Goal: Information Seeking & Learning: Find contact information

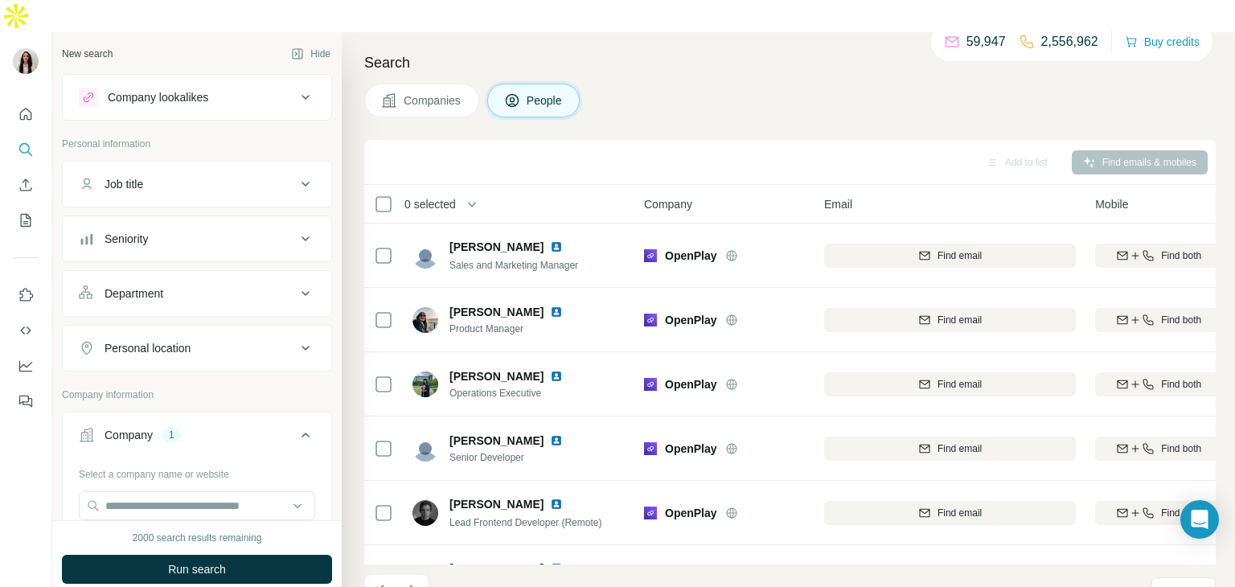
scroll to position [202, 0]
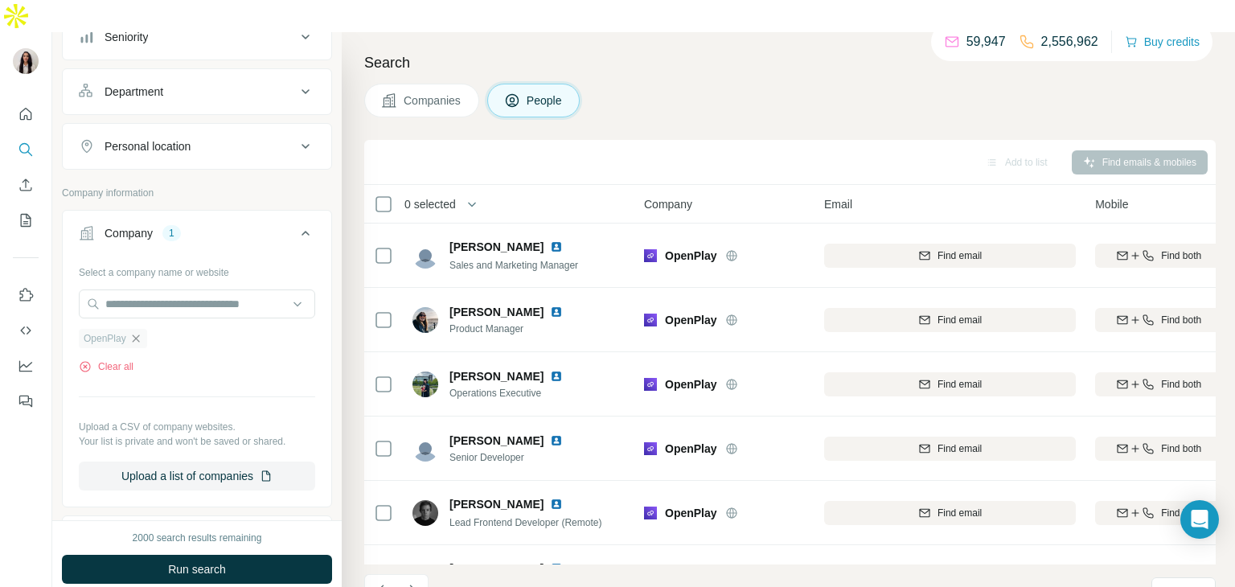
click at [141, 332] on icon "button" at bounding box center [135, 338] width 13 height 13
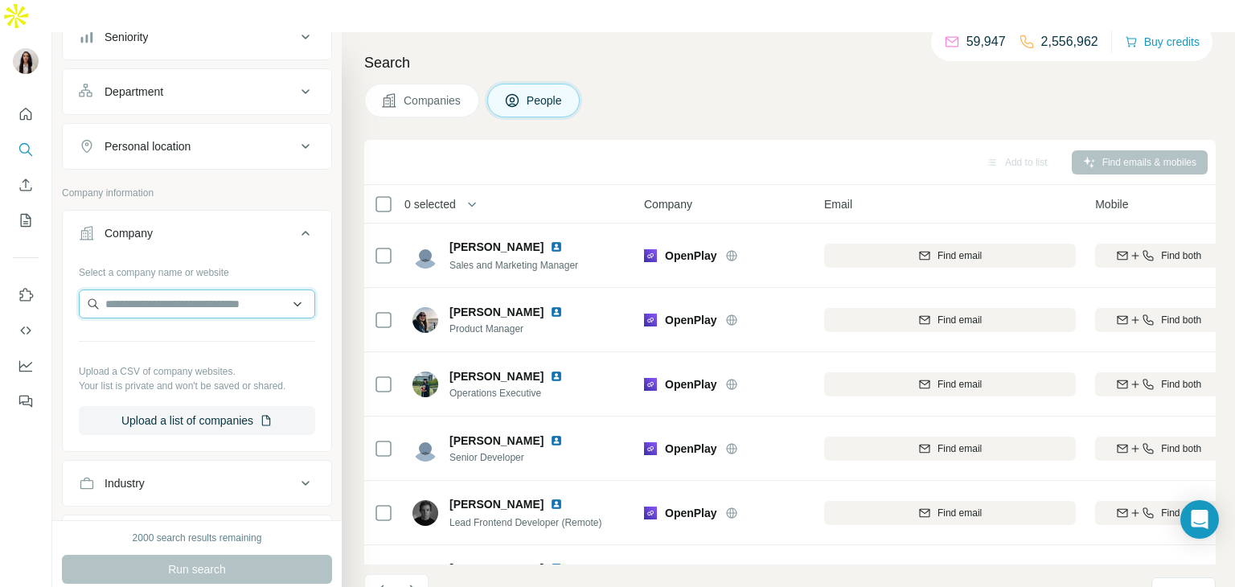
click at [176, 290] on input "text" at bounding box center [197, 304] width 236 height 29
paste input "**********"
type input "**********"
click at [206, 294] on div "Better Nature [DOMAIN_NAME]" at bounding box center [197, 313] width 228 height 43
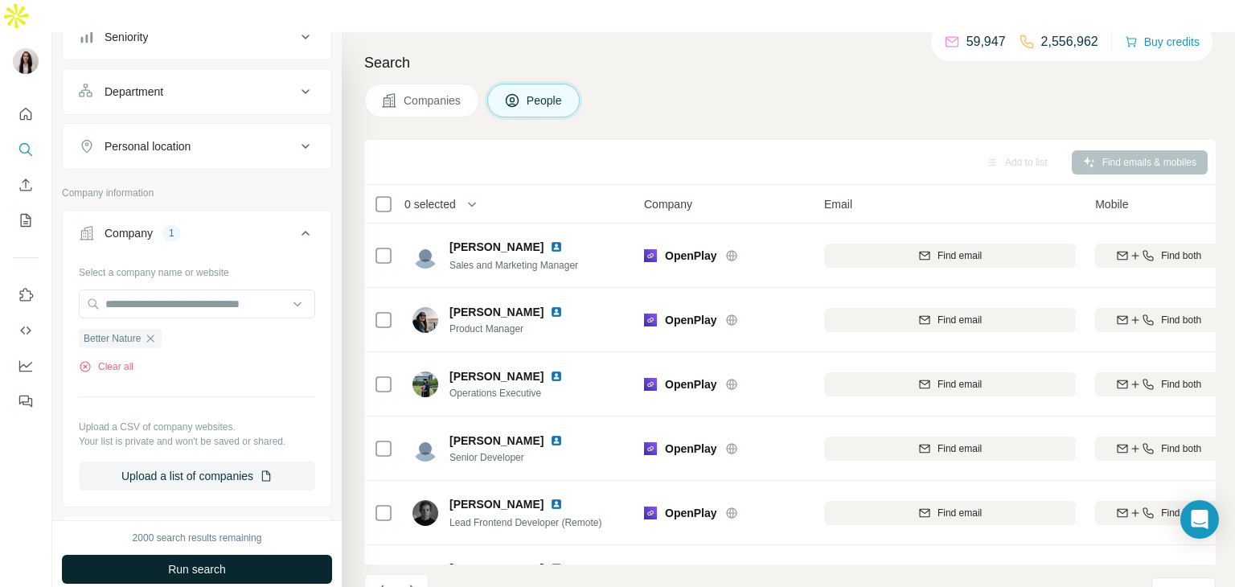
click at [223, 561] on span "Run search" at bounding box center [197, 569] width 58 height 16
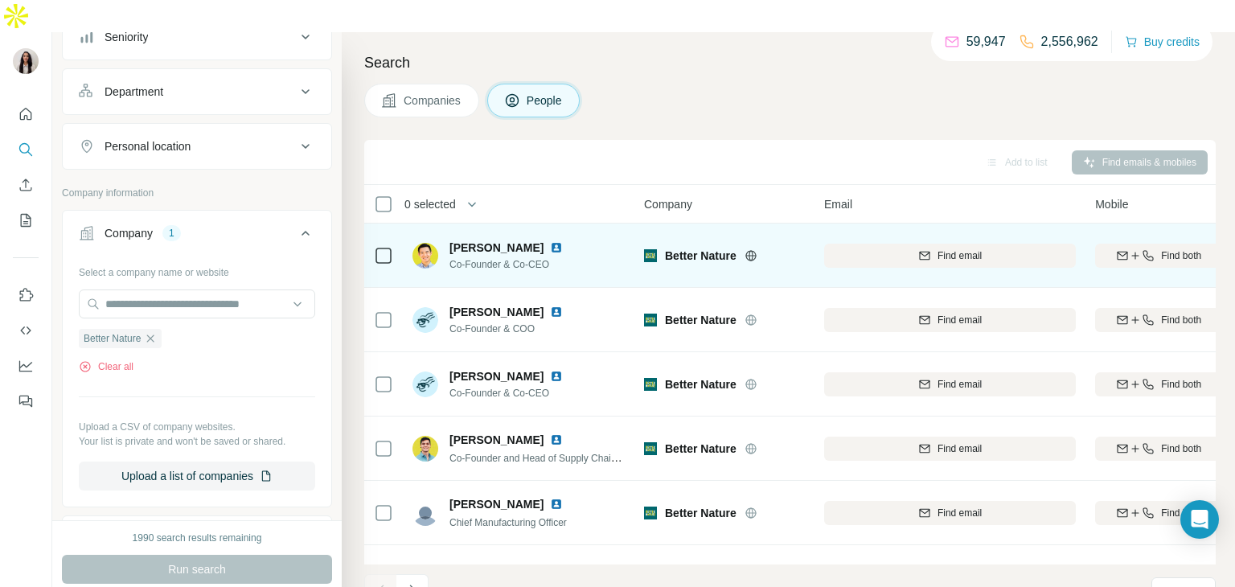
scroll to position [0, 11]
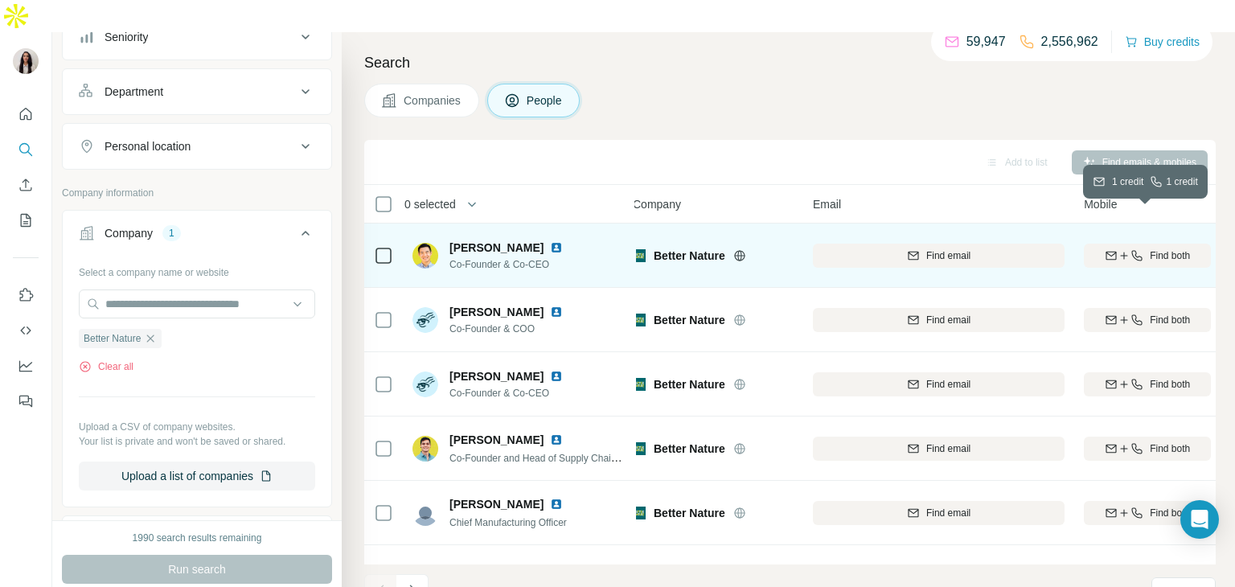
click at [1117, 244] on button "Find both" at bounding box center [1147, 256] width 127 height 24
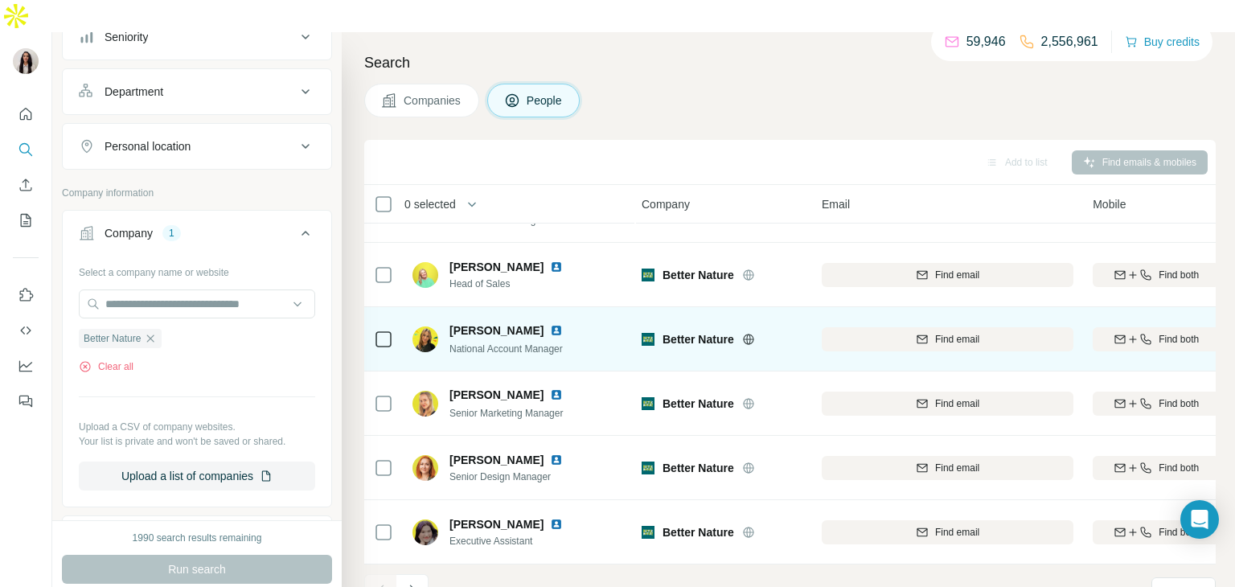
scroll to position [0, 2]
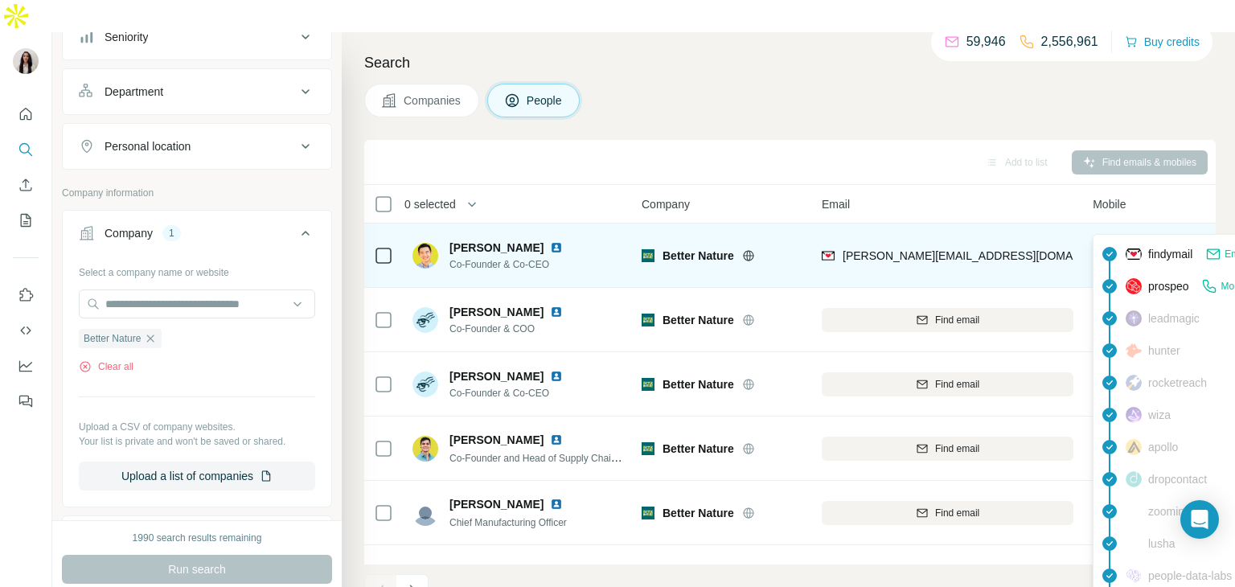
drag, startPoint x: 1209, startPoint y: 228, endPoint x: 1179, endPoint y: 226, distance: 29.8
click at [1179, 233] on div "[PHONE_NUMBER]" at bounding box center [1156, 255] width 127 height 44
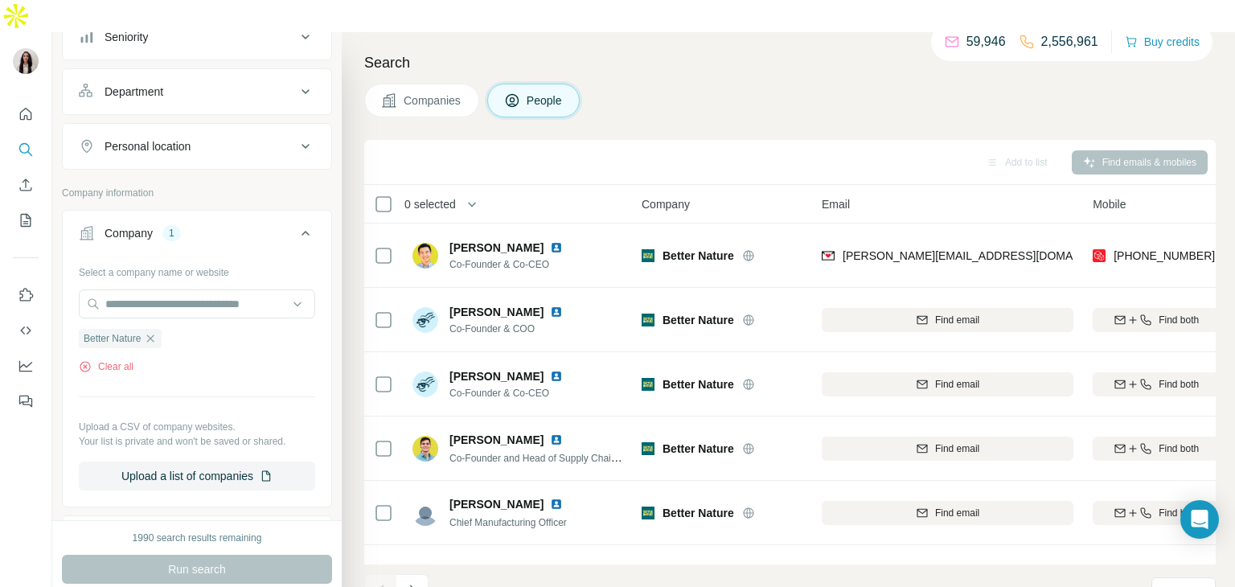
click at [1152, 195] on div "Mobile" at bounding box center [1156, 204] width 127 height 18
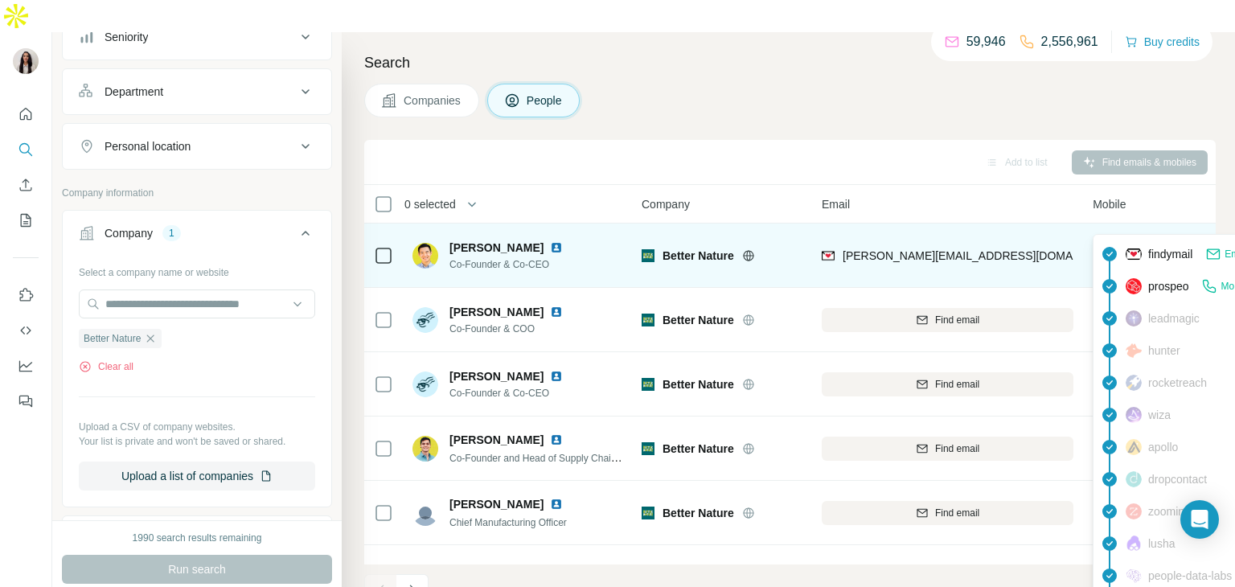
drag, startPoint x: 1212, startPoint y: 228, endPoint x: 1115, endPoint y: 220, distance: 97.6
click at [1115, 233] on div "[PHONE_NUMBER]" at bounding box center [1156, 255] width 127 height 44
copy span "[PHONE_NUMBER]"
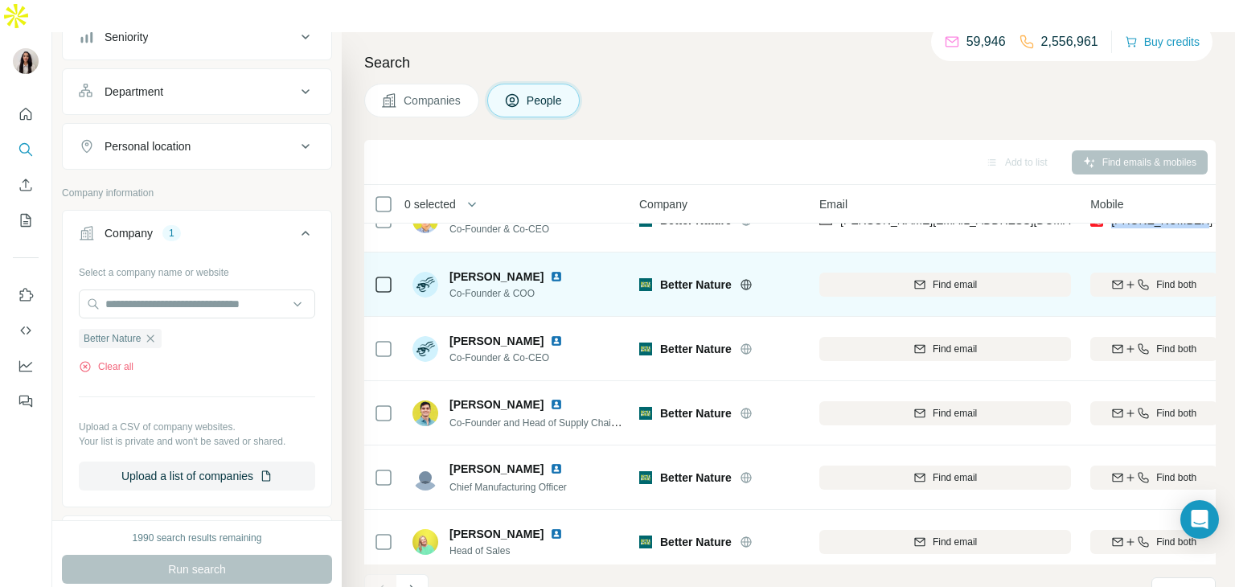
scroll to position [36, 5]
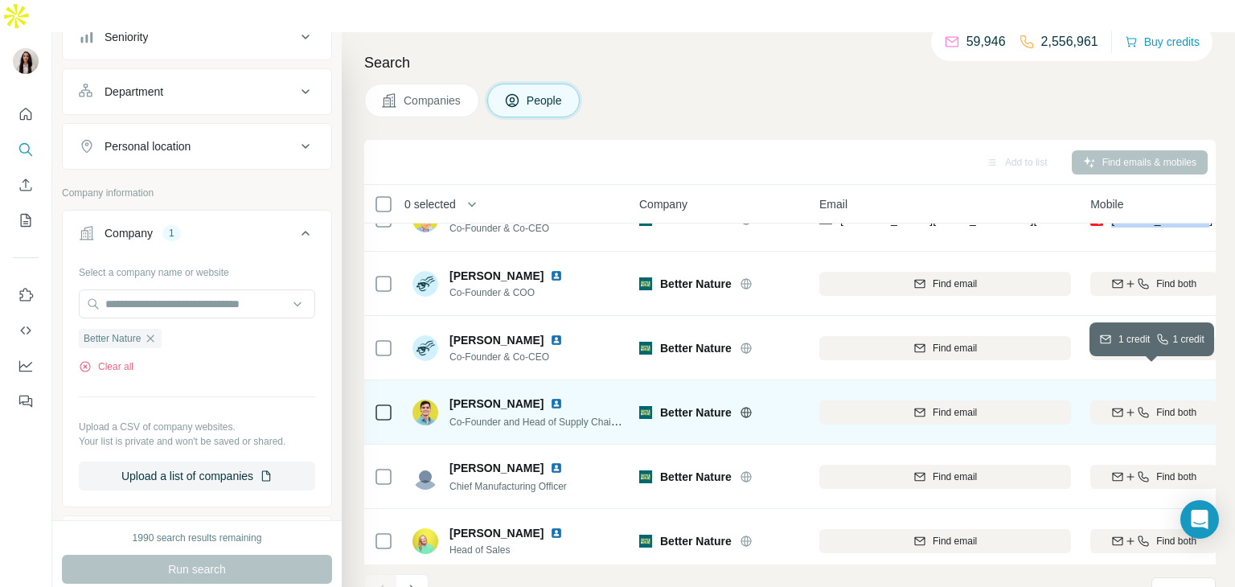
click at [1137, 406] on icon "button" at bounding box center [1143, 412] width 13 height 13
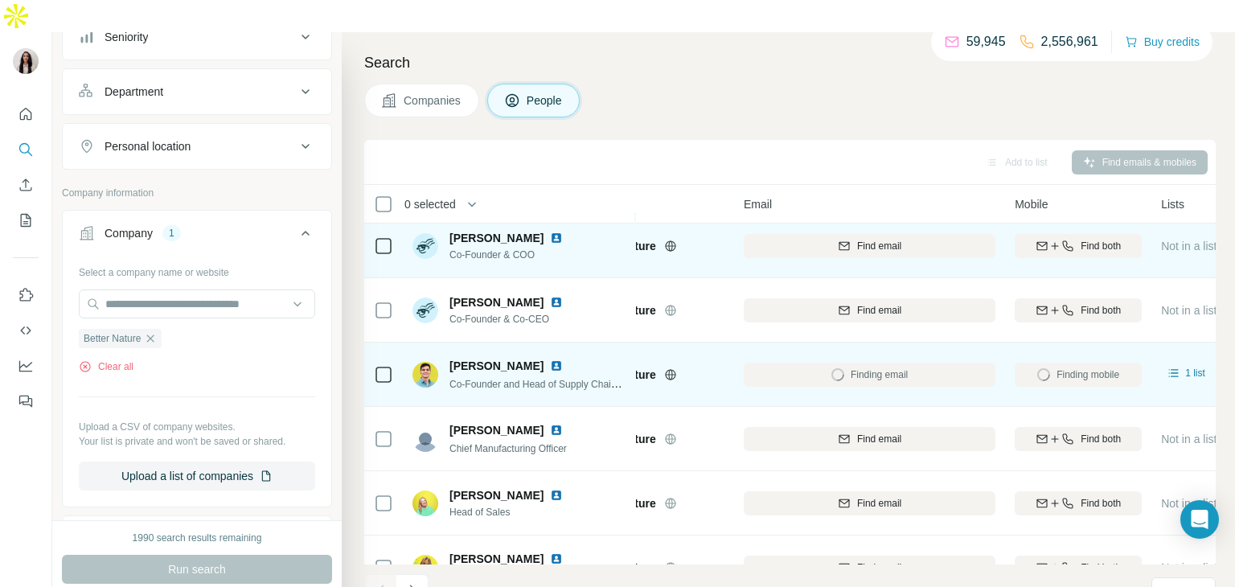
scroll to position [76, 80]
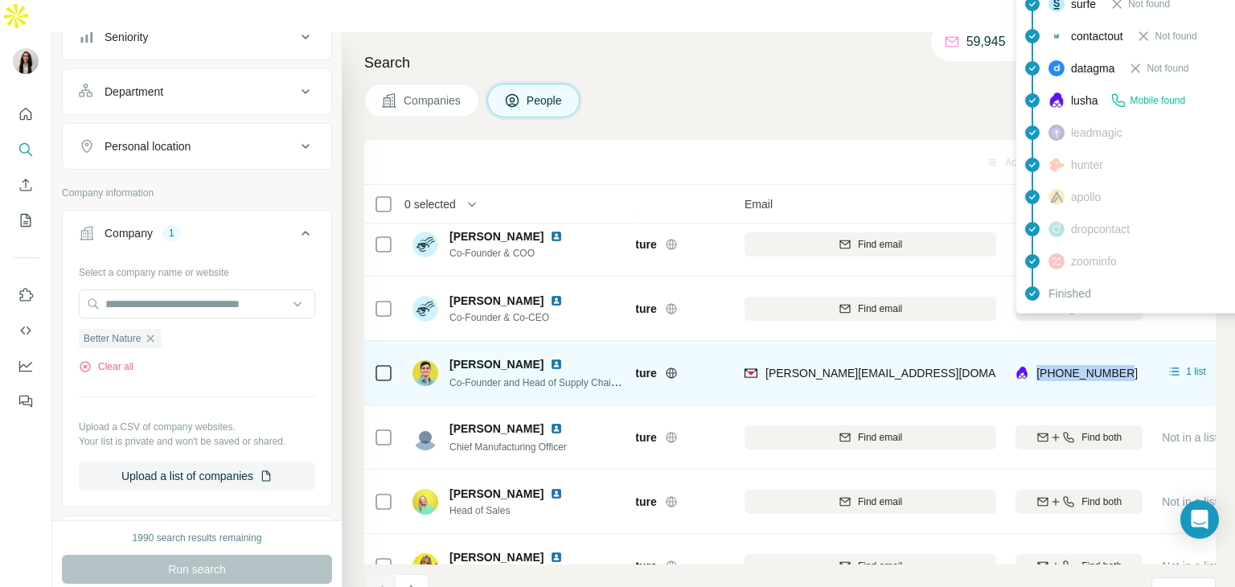
drag, startPoint x: 1134, startPoint y: 343, endPoint x: 1036, endPoint y: 344, distance: 98.1
click at [1036, 351] on div "[PHONE_NUMBER]" at bounding box center [1079, 373] width 127 height 44
copy span "[PHONE_NUMBER]"
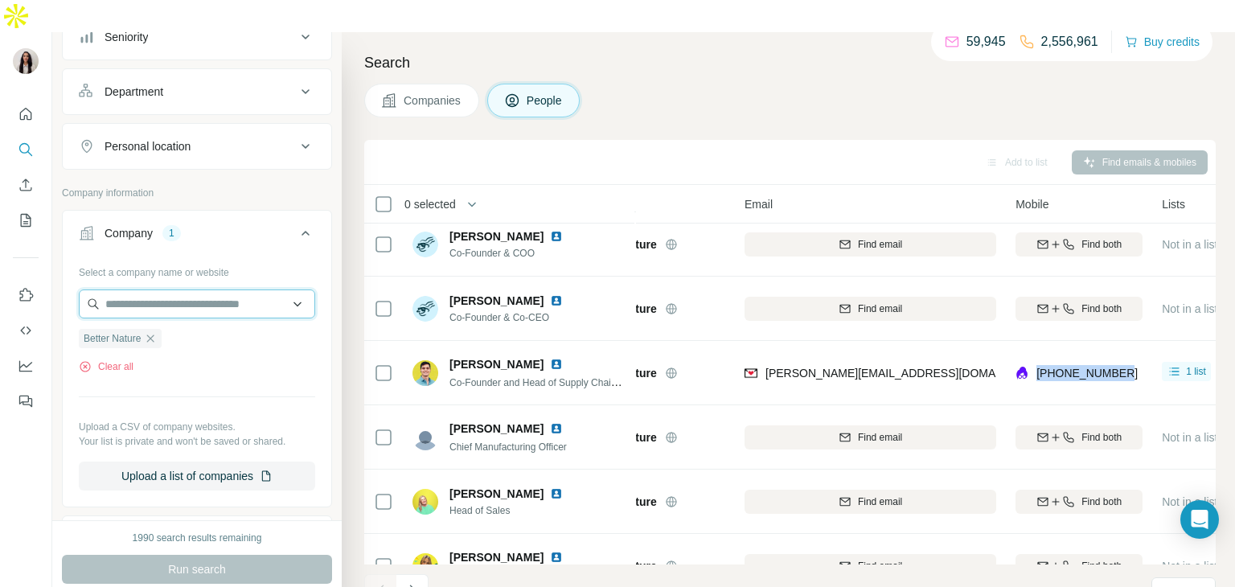
click at [239, 290] on input "text" at bounding box center [197, 304] width 236 height 29
paste input "**********"
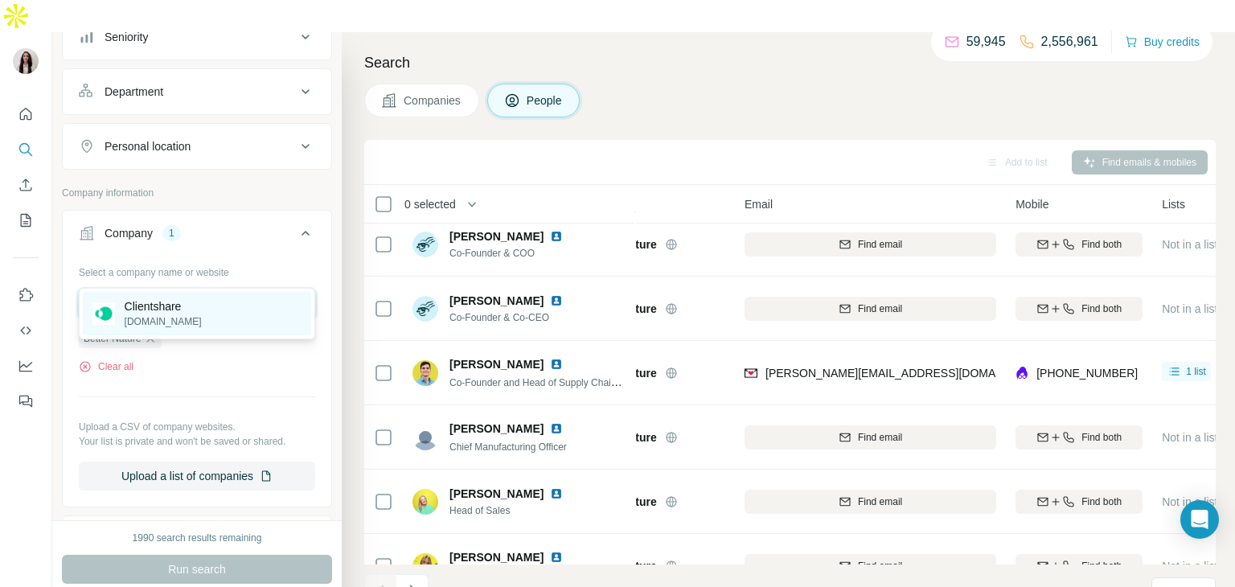
type input "**********"
click at [218, 299] on div "Clientshare [DOMAIN_NAME]" at bounding box center [197, 313] width 228 height 43
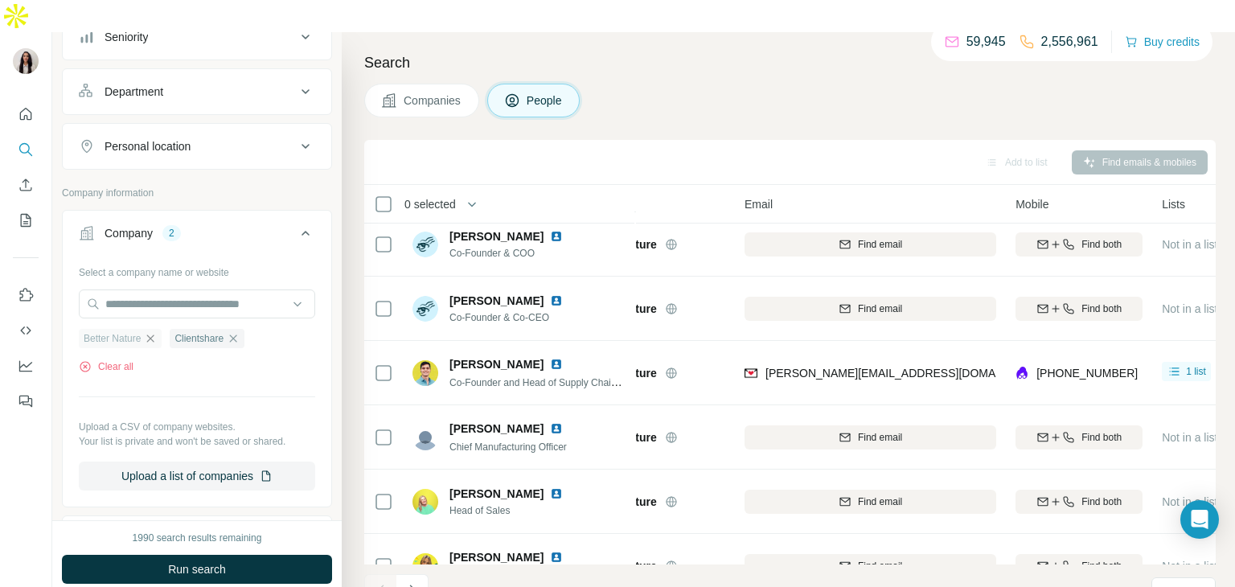
click at [155, 332] on icon "button" at bounding box center [150, 338] width 13 height 13
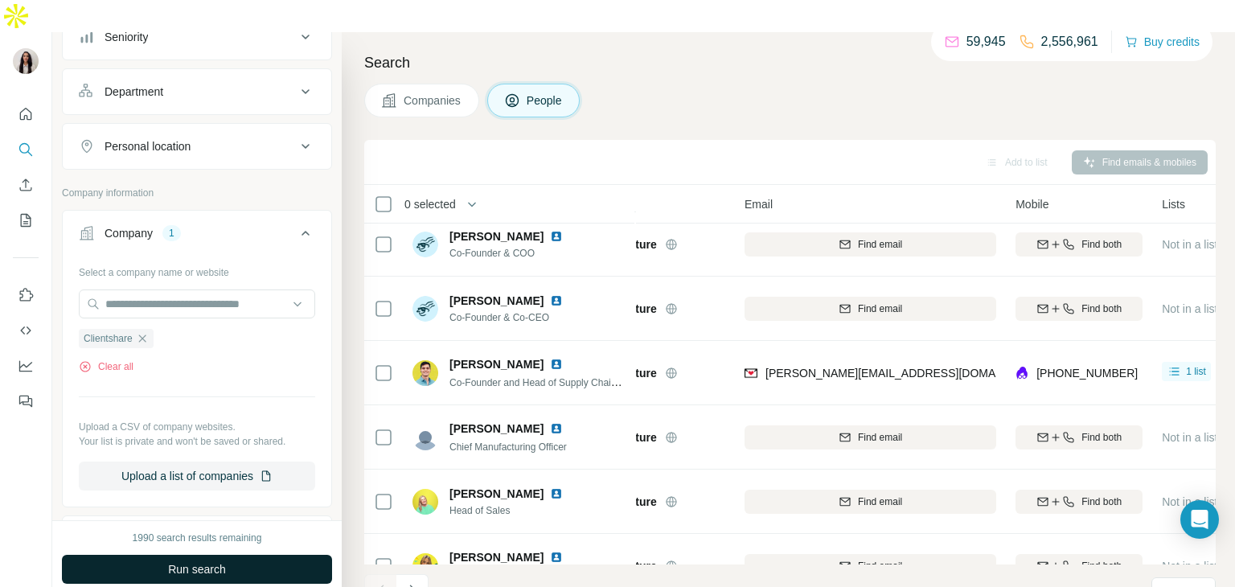
click at [204, 561] on span "Run search" at bounding box center [197, 569] width 58 height 16
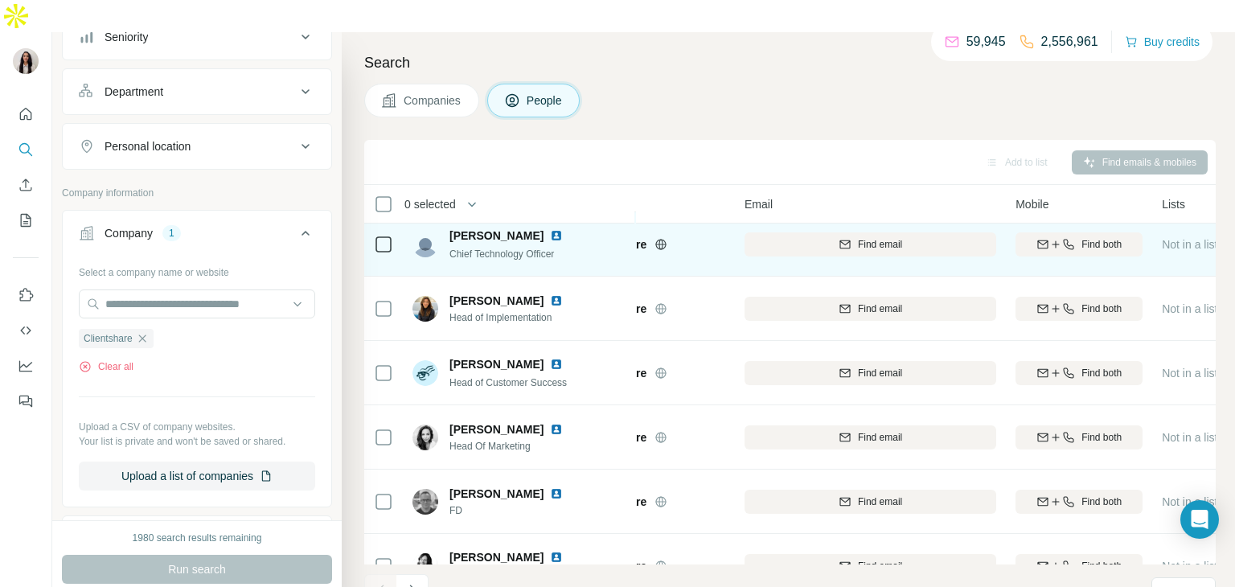
click at [659, 238] on icon at bounding box center [661, 244] width 13 height 13
click at [550, 229] on img at bounding box center [556, 235] width 13 height 13
click at [1098, 237] on span "Find both" at bounding box center [1102, 244] width 40 height 14
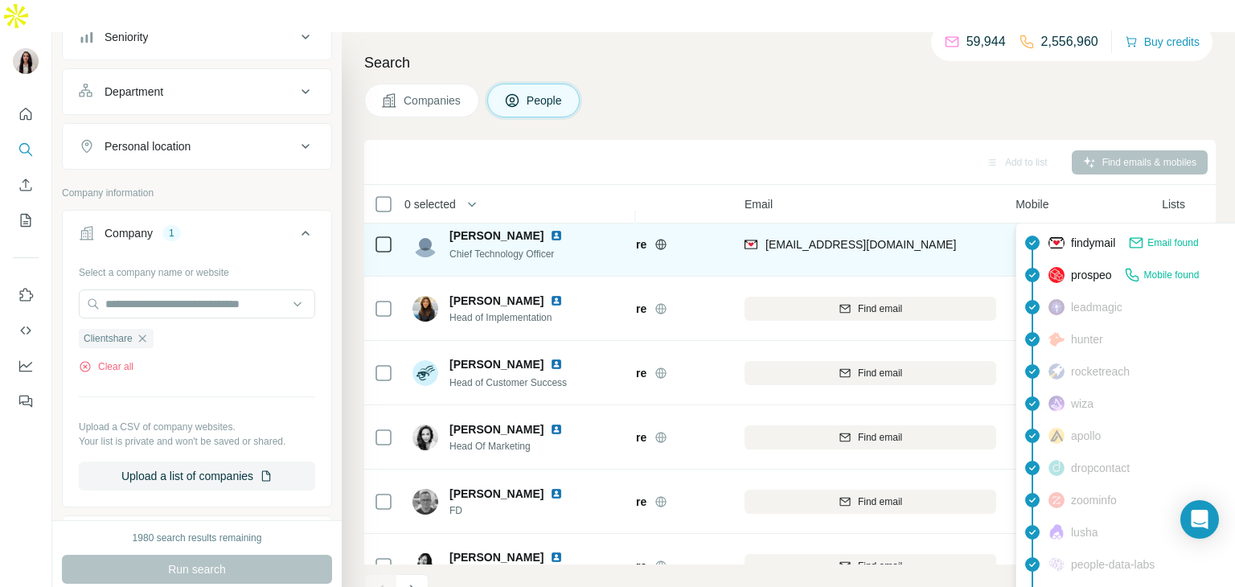
drag, startPoint x: 1137, startPoint y: 215, endPoint x: 1040, endPoint y: 216, distance: 97.3
click at [1040, 222] on div "[PHONE_NUMBER]" at bounding box center [1079, 244] width 127 height 44
copy span "[PHONE_NUMBER]"
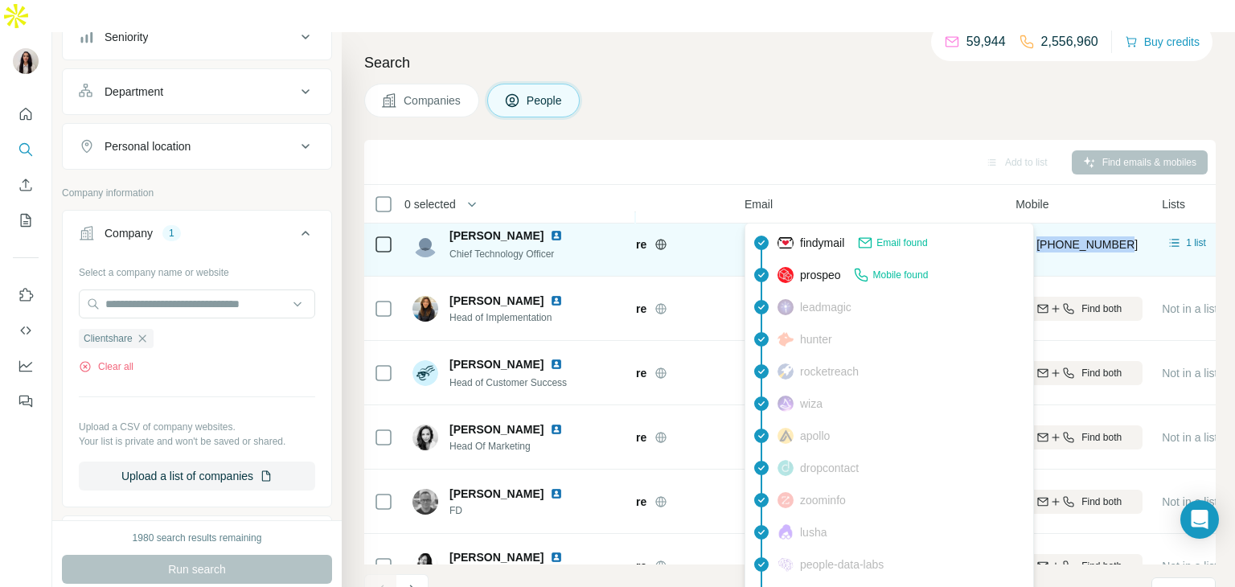
drag, startPoint x: 959, startPoint y: 217, endPoint x: 766, endPoint y: 215, distance: 192.2
click at [766, 222] on div "[EMAIL_ADDRESS][DOMAIN_NAME]" at bounding box center [871, 244] width 252 height 44
copy span "[EMAIL_ADDRESS][DOMAIN_NAME]"
